Goal: Navigation & Orientation: Find specific page/section

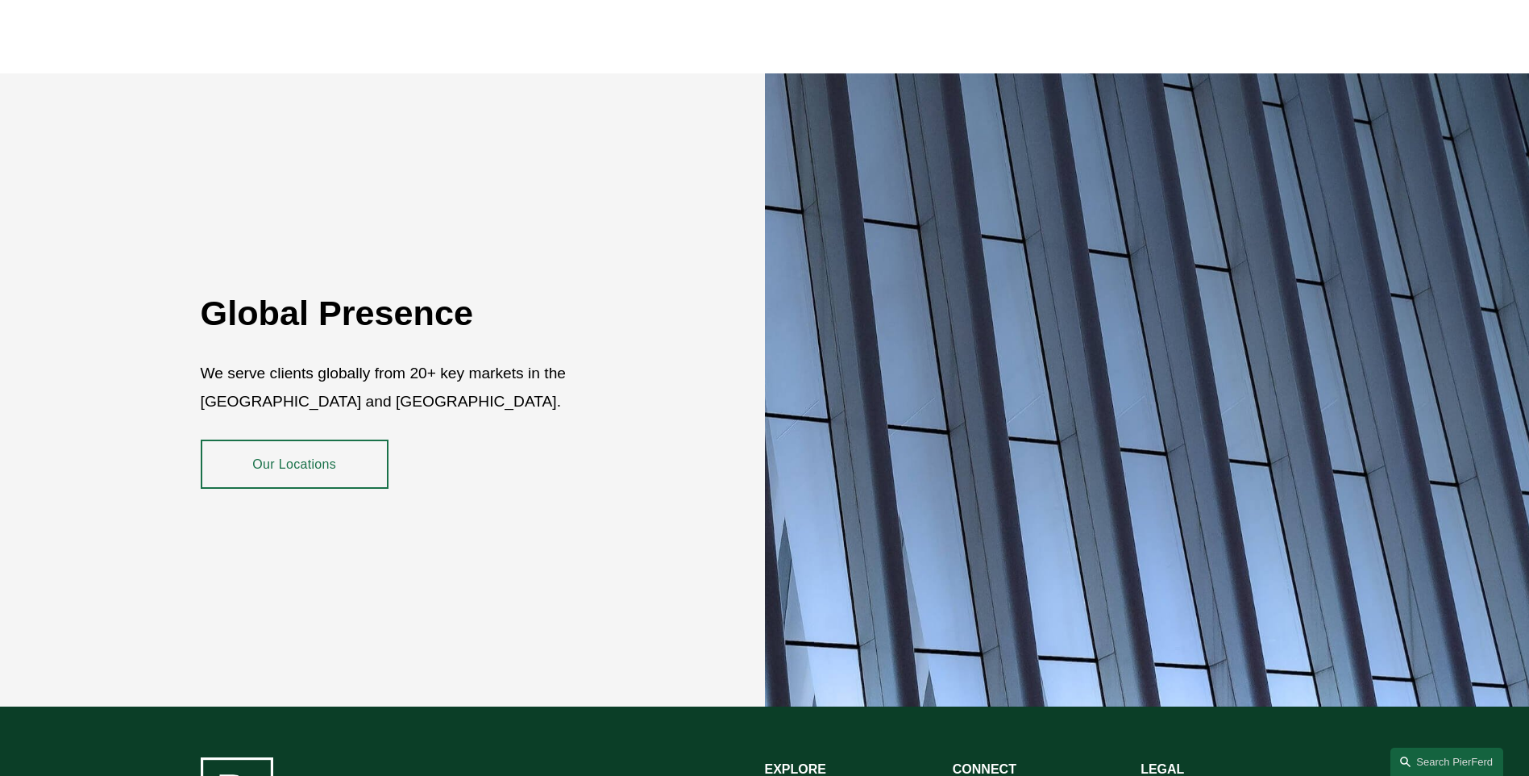
scroll to position [2947, 0]
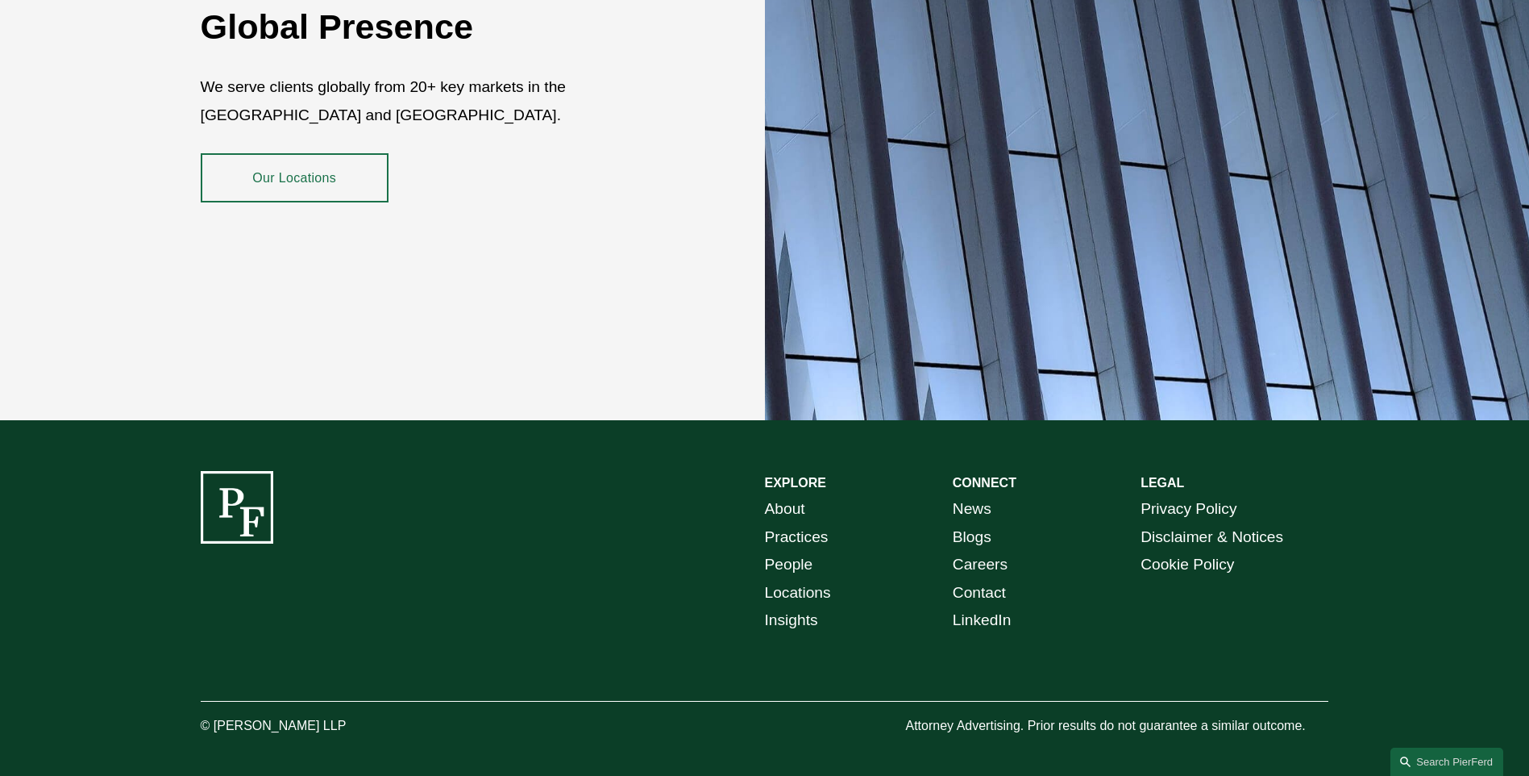
drag, startPoint x: 385, startPoint y: 712, endPoint x: 955, endPoint y: 646, distance: 573.8
click at [217, 714] on p "© [PERSON_NAME] LLP" at bounding box center [318, 725] width 235 height 23
click at [997, 606] on link "LinkedIn" at bounding box center [982, 620] width 59 height 28
click at [984, 551] on link "Careers" at bounding box center [980, 565] width 55 height 28
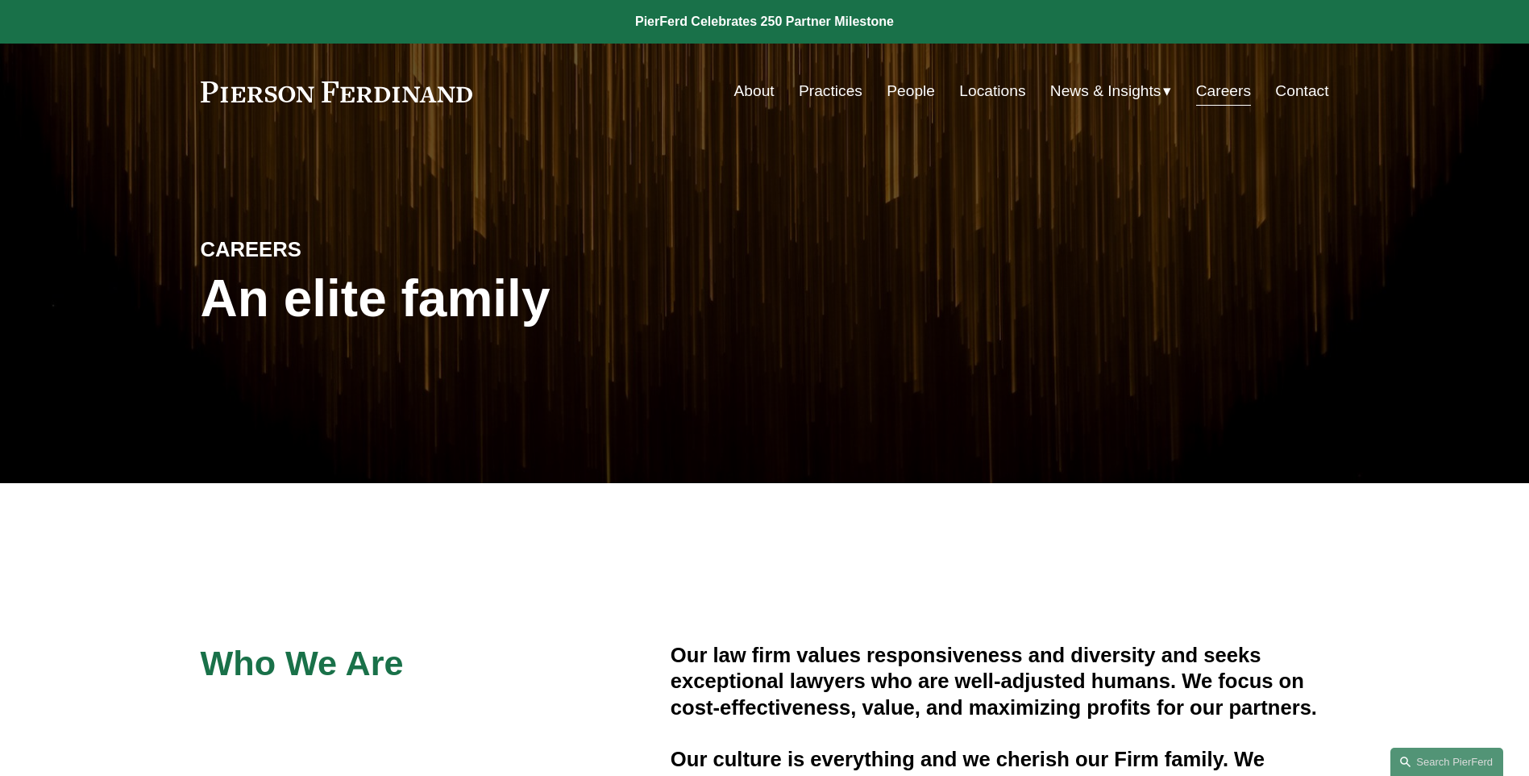
click at [992, 94] on link "Locations" at bounding box center [992, 91] width 66 height 31
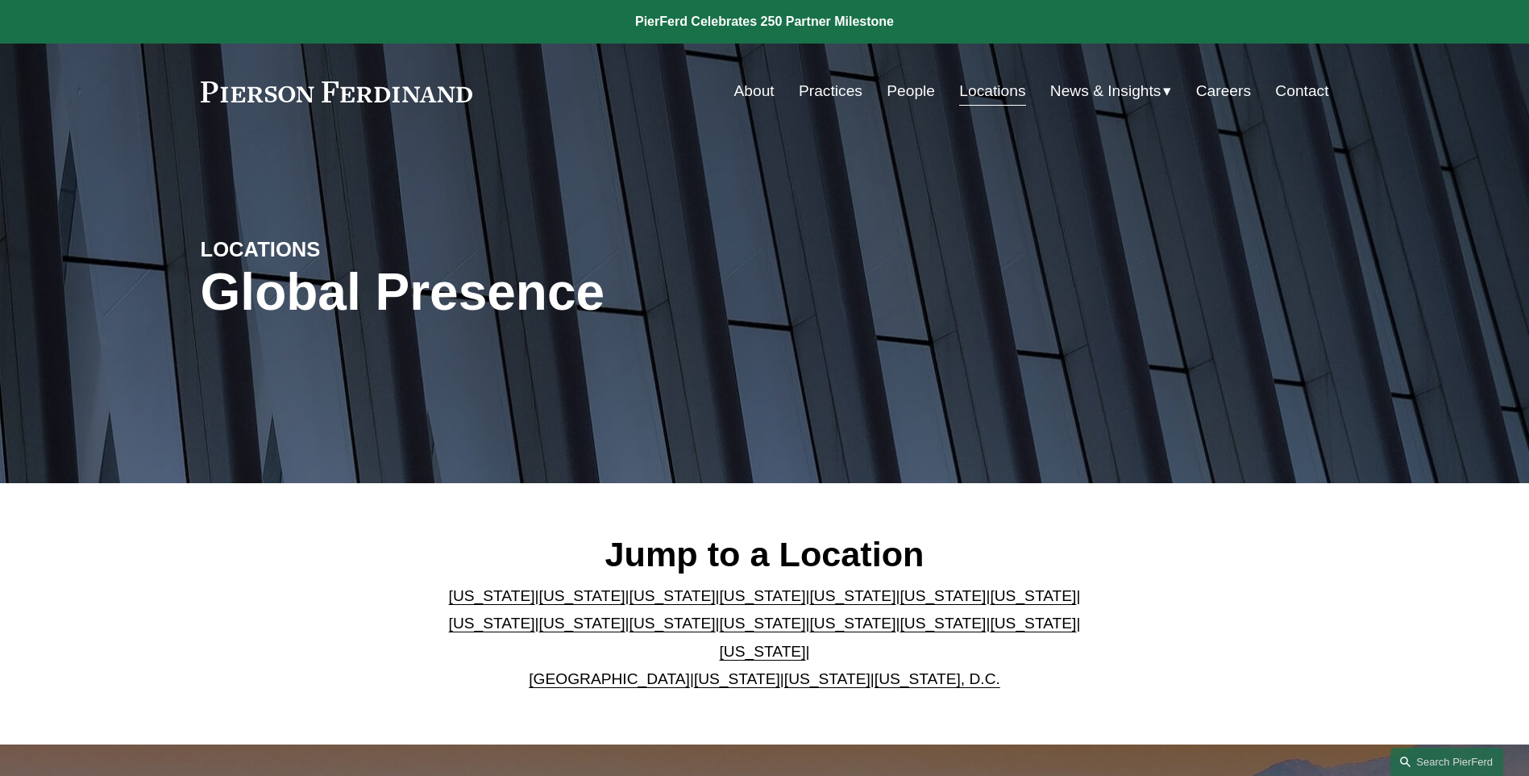
scroll to position [322, 0]
